Goal: Navigation & Orientation: Find specific page/section

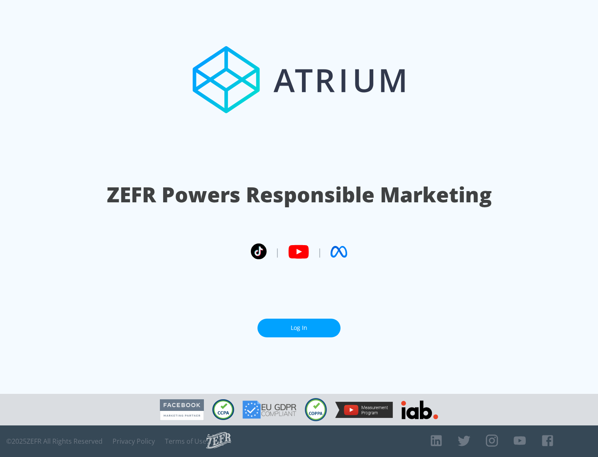
click at [299, 328] on link "Log In" at bounding box center [299, 328] width 83 height 19
